Goal: Information Seeking & Learning: Learn about a topic

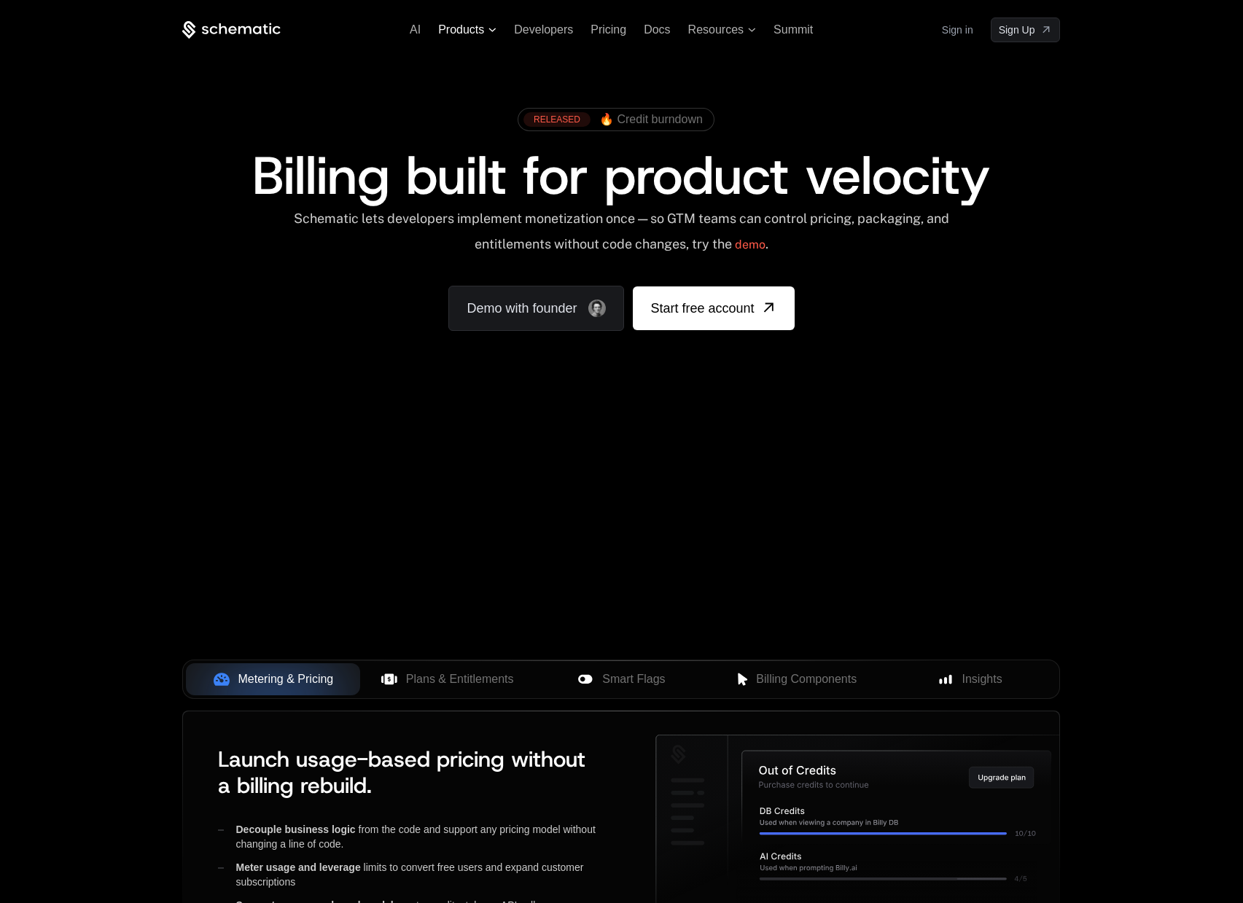
click at [475, 27] on span "Products" at bounding box center [461, 29] width 46 height 13
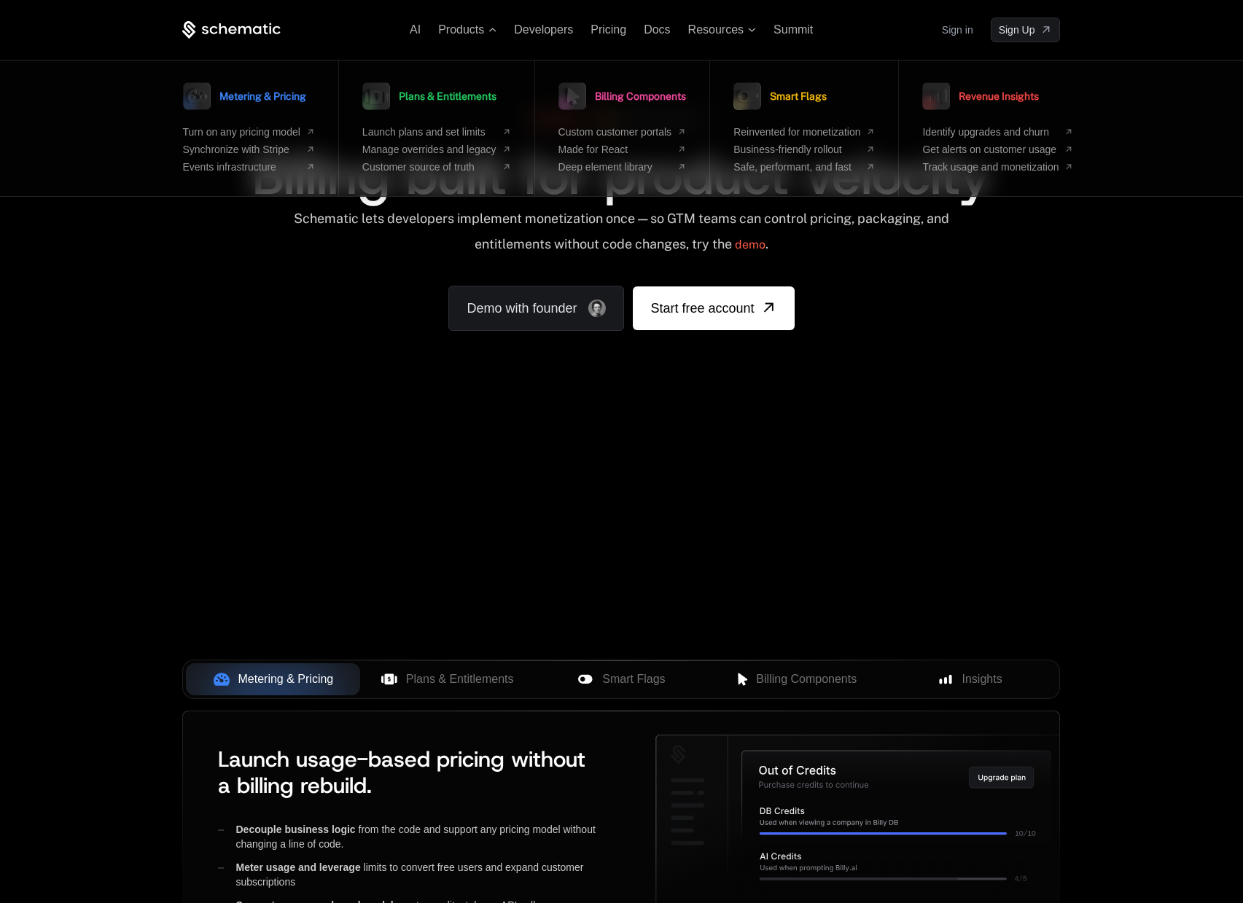
click at [229, 363] on div "RELEASED 🔥 Credit burndown Billing built for product velocity Schematic lets de…" at bounding box center [621, 215] width 948 height 347
